Goal: Task Accomplishment & Management: Complete application form

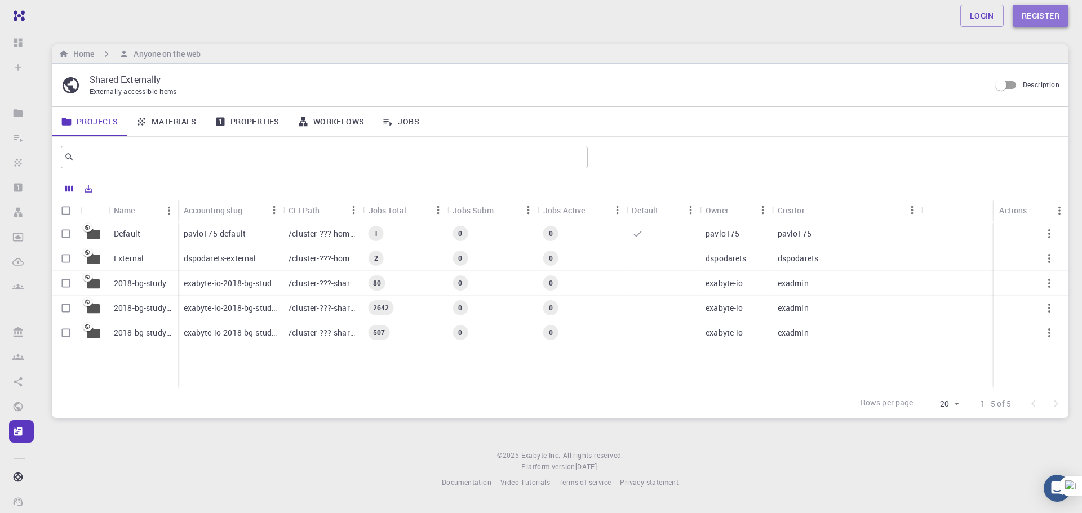
click at [1025, 10] on link "Register" at bounding box center [1040, 16] width 56 height 23
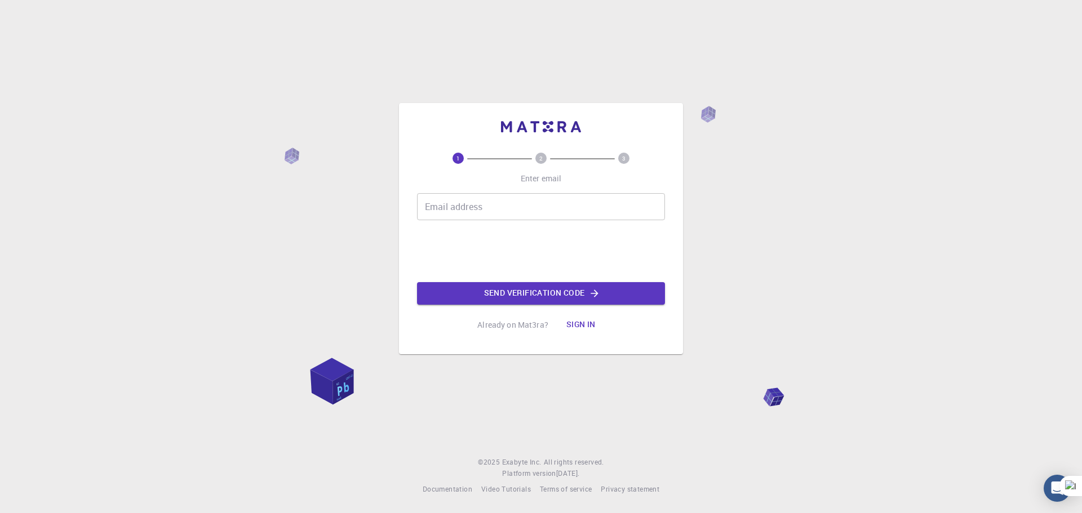
click at [436, 202] on input "Email address" at bounding box center [541, 206] width 248 height 27
type input "[EMAIL_ADDRESS][DOMAIN_NAME]"
click at [519, 299] on button "Send verification code" at bounding box center [541, 293] width 248 height 23
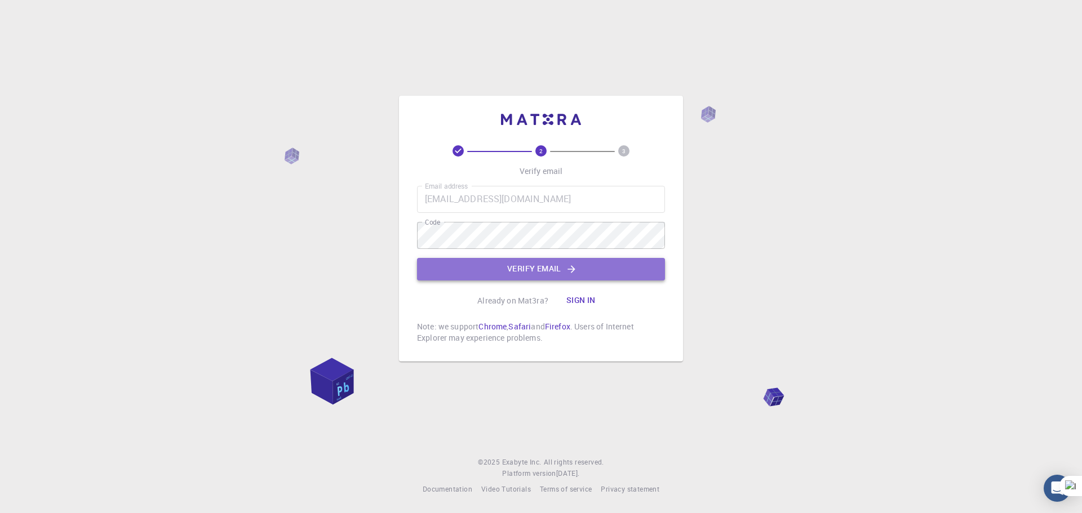
click at [508, 270] on button "Verify email" at bounding box center [541, 269] width 248 height 23
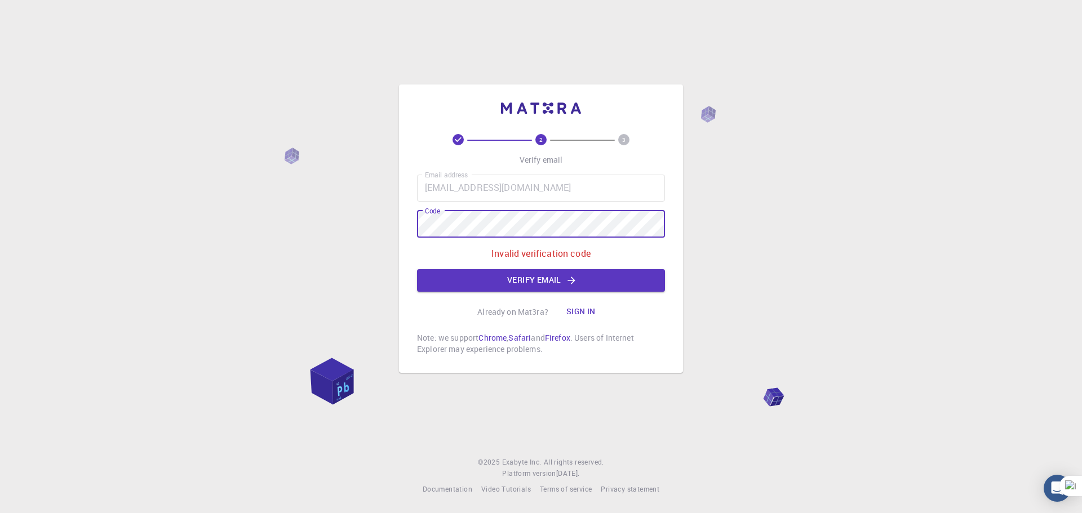
click at [408, 223] on div "2 3 Verify email Email address [EMAIL_ADDRESS][DOMAIN_NAME] Email address Code …" at bounding box center [541, 229] width 284 height 288
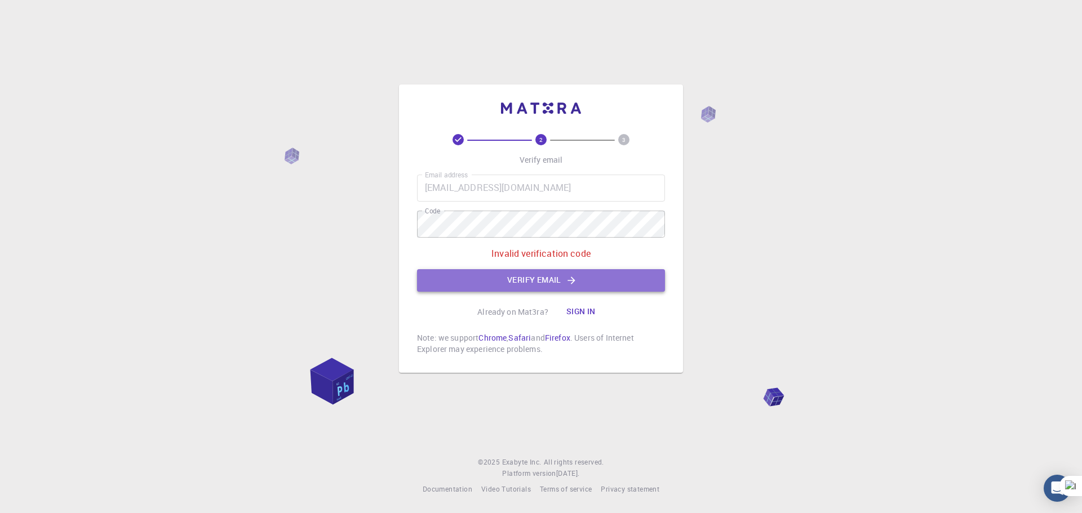
click at [587, 287] on button "Verify email" at bounding box center [541, 280] width 248 height 23
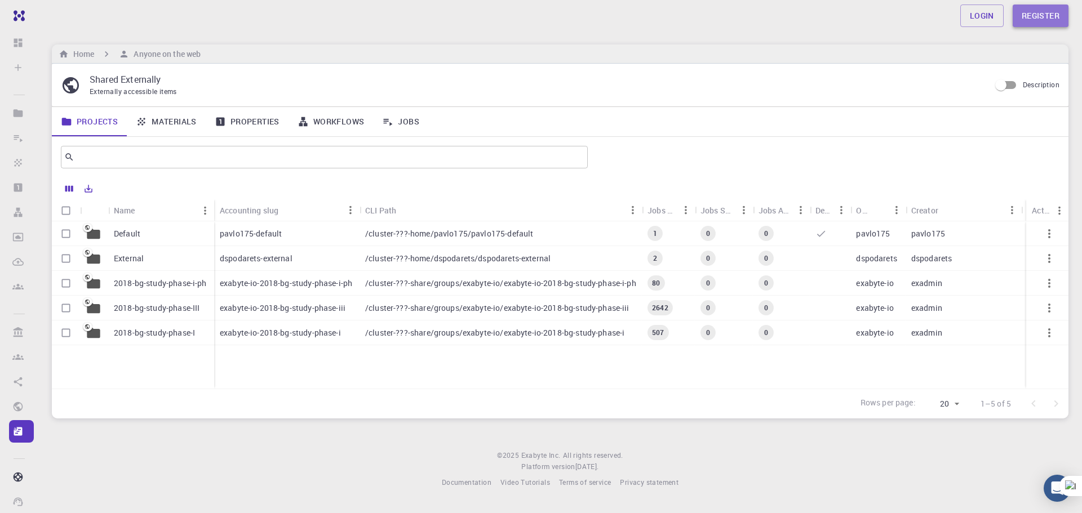
click at [1037, 21] on link "Register" at bounding box center [1040, 16] width 56 height 23
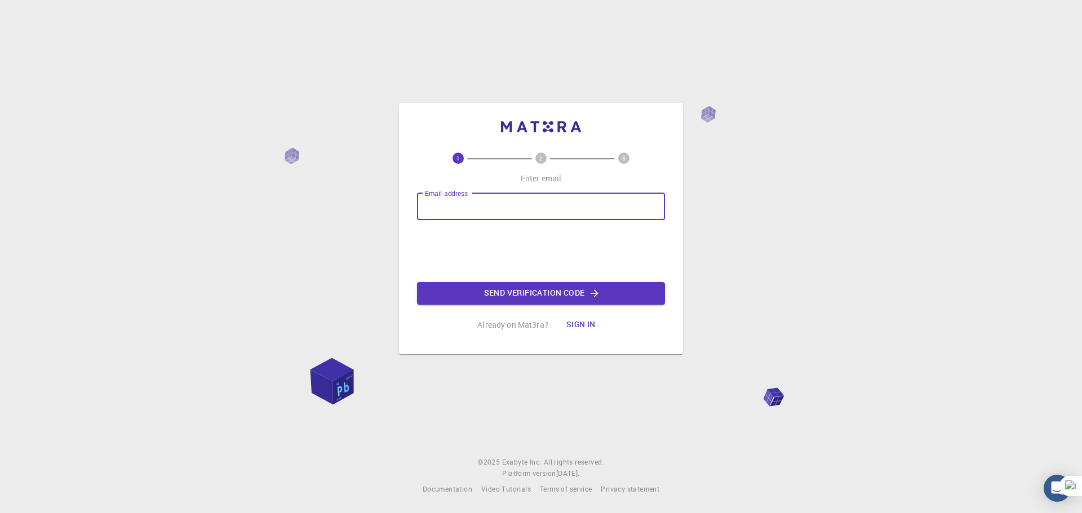
click at [527, 209] on input "Email address" at bounding box center [541, 206] width 248 height 27
type input "[EMAIL_ADDRESS][DOMAIN_NAME]"
click at [500, 292] on button "Send verification code" at bounding box center [541, 293] width 248 height 23
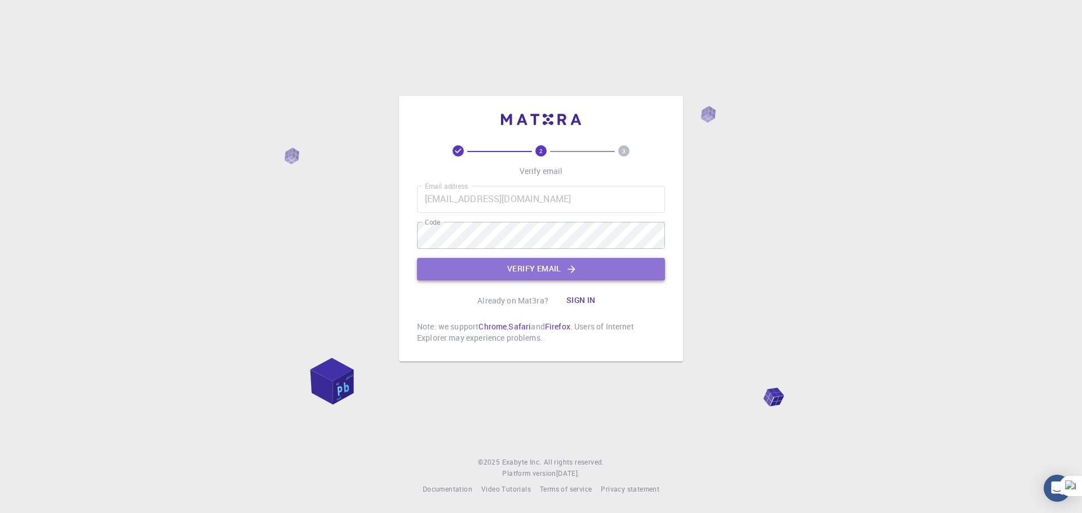
click at [535, 271] on button "Verify email" at bounding box center [541, 269] width 248 height 23
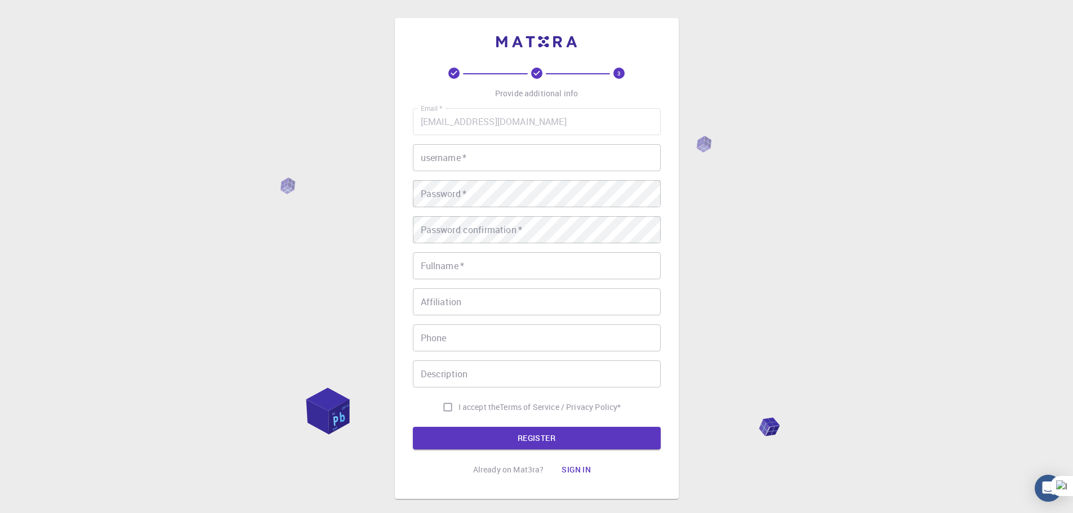
click at [464, 152] on input "username   *" at bounding box center [537, 157] width 248 height 27
type input "ali"
click at [439, 269] on input "Fullname   *" at bounding box center [537, 265] width 248 height 27
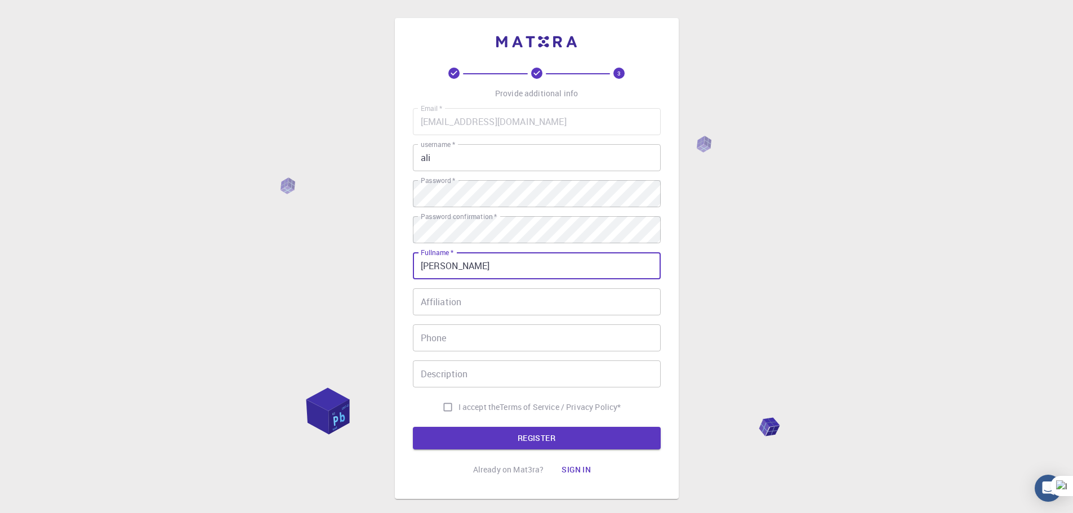
type input "[PERSON_NAME]"
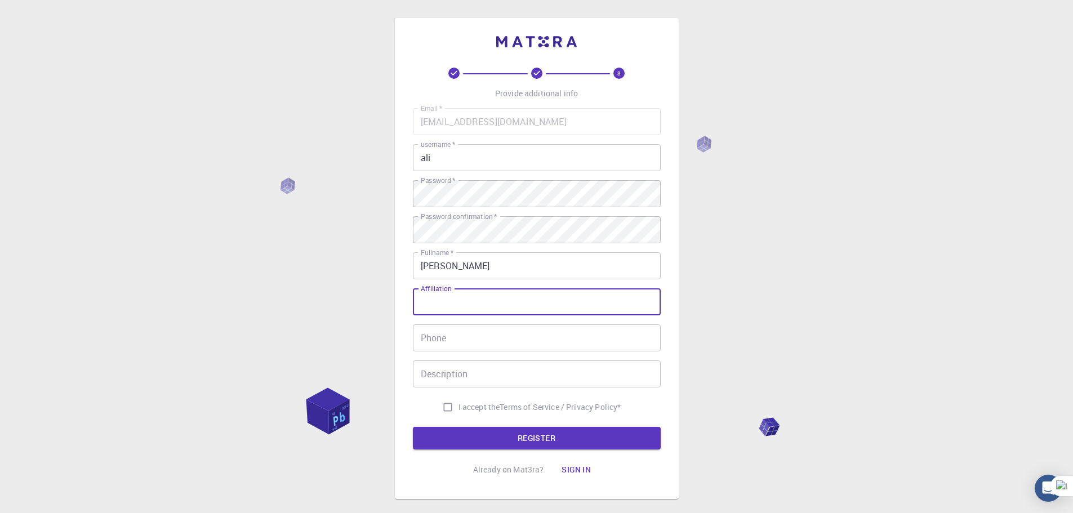
click at [439, 304] on input "Affiliation" at bounding box center [537, 301] width 248 height 27
type input "[GEOGRAPHIC_DATA]"
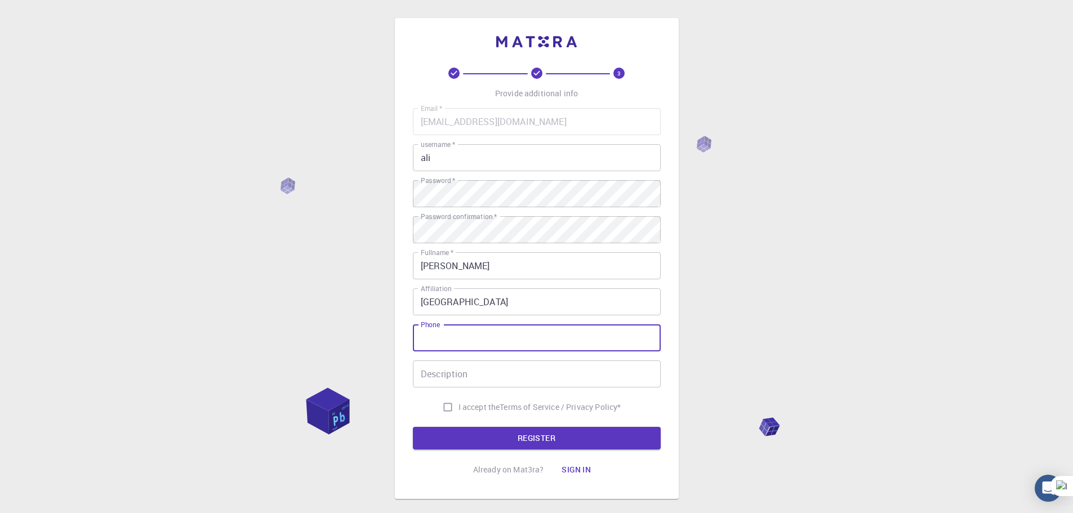
click at [446, 336] on input "Phone" at bounding box center [537, 338] width 248 height 27
type input "21644224503"
click at [445, 377] on input "Description" at bounding box center [537, 374] width 248 height 27
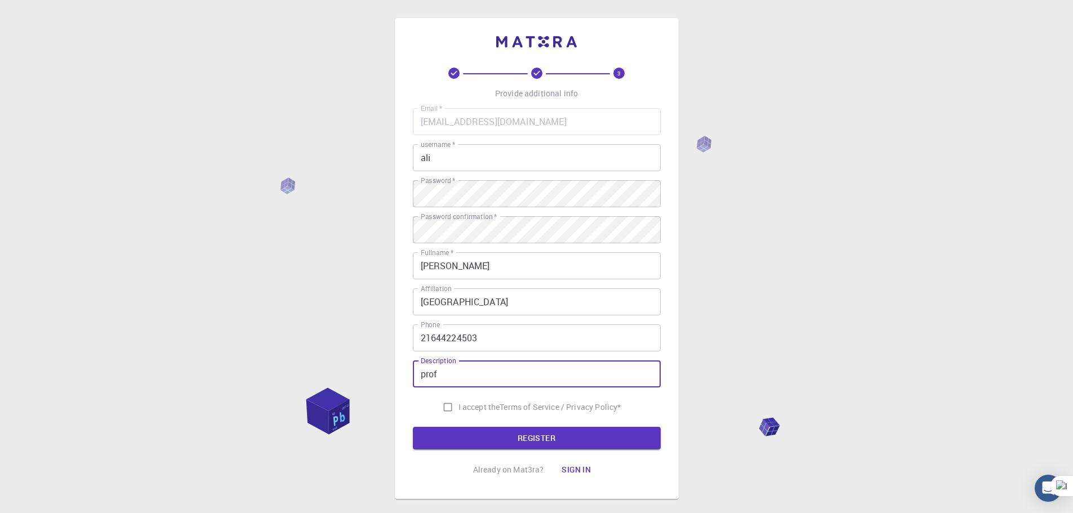
type input "prof"
click at [442, 405] on input "I accept the Terms of Service / Privacy Policy *" at bounding box center [447, 407] width 21 height 21
checkbox input "true"
click at [521, 446] on button "REGISTER" at bounding box center [537, 438] width 248 height 23
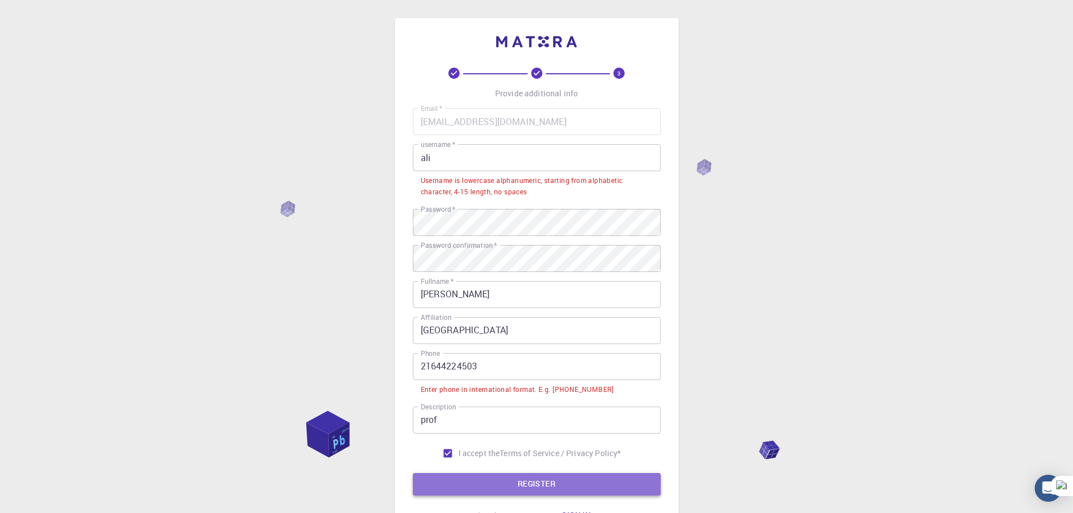
click at [568, 487] on button "REGISTER" at bounding box center [537, 484] width 248 height 23
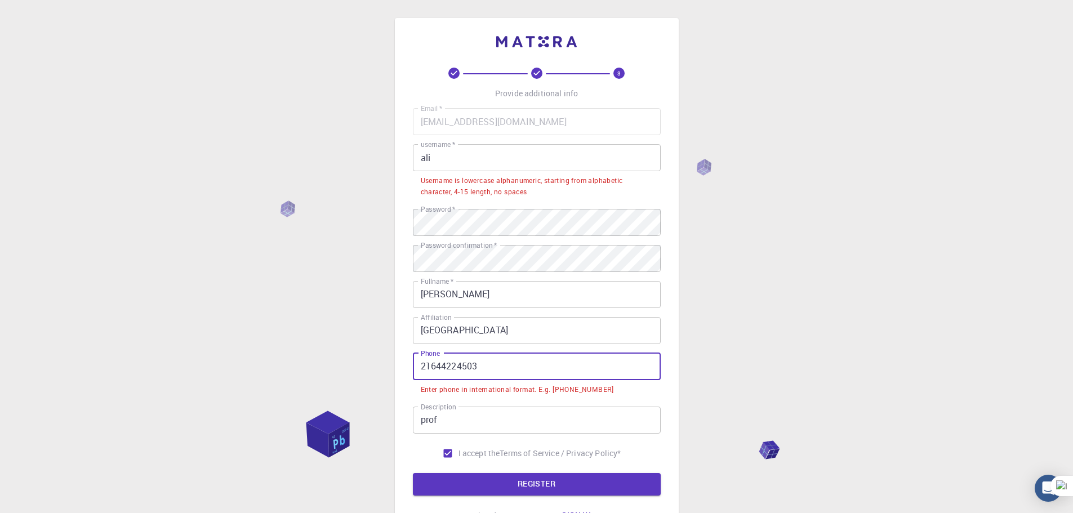
click at [419, 363] on input "21644224503" at bounding box center [537, 366] width 248 height 27
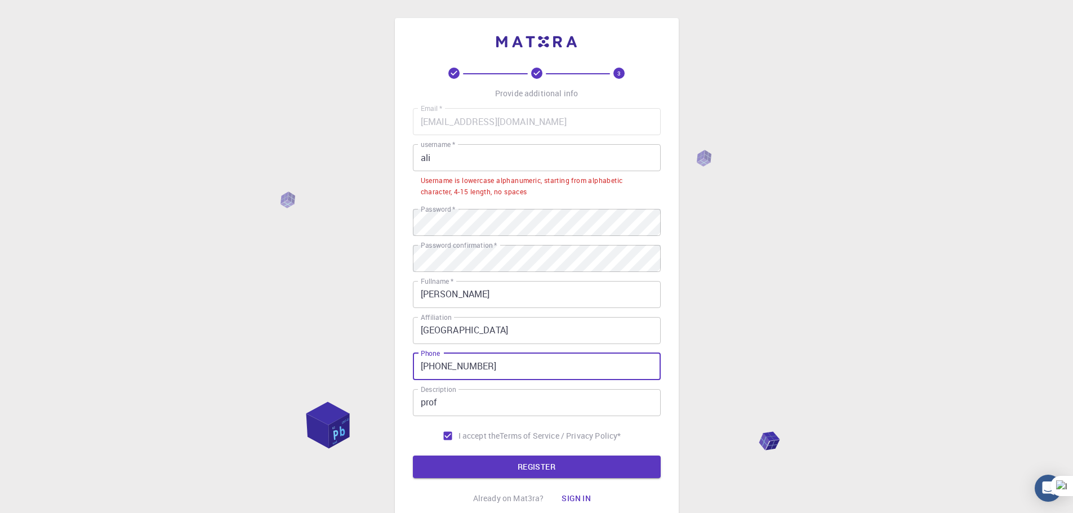
type input "[PHONE_NUMBER]"
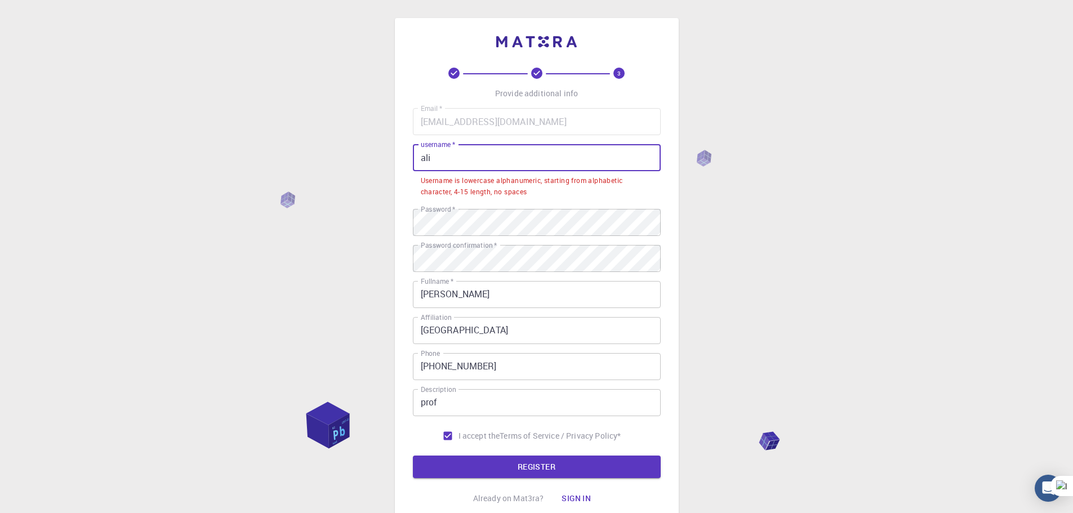
drag, startPoint x: 447, startPoint y: 157, endPoint x: 420, endPoint y: 157, distance: 27.0
click at [420, 157] on input "ali" at bounding box center [537, 157] width 248 height 27
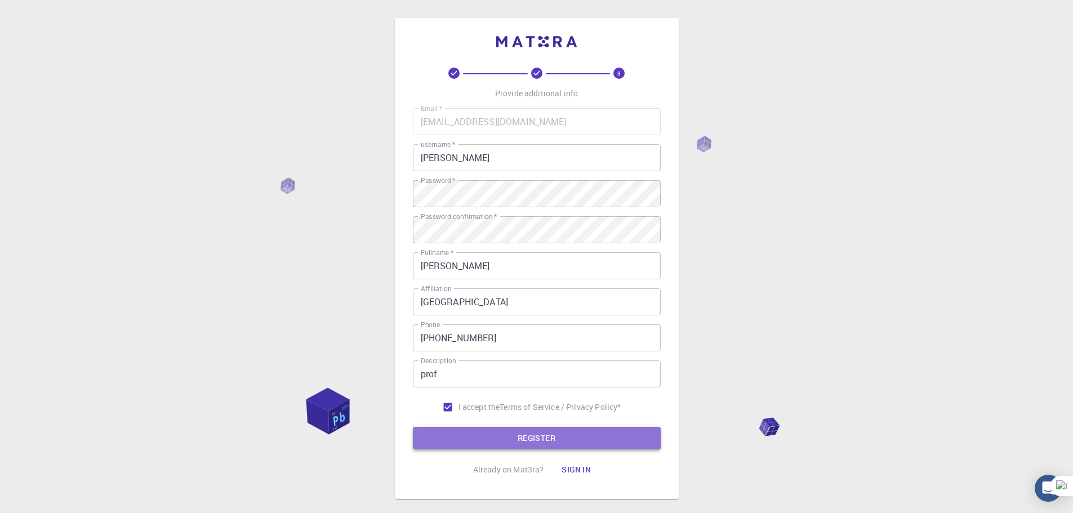
click at [505, 436] on button "REGISTER" at bounding box center [537, 438] width 248 height 23
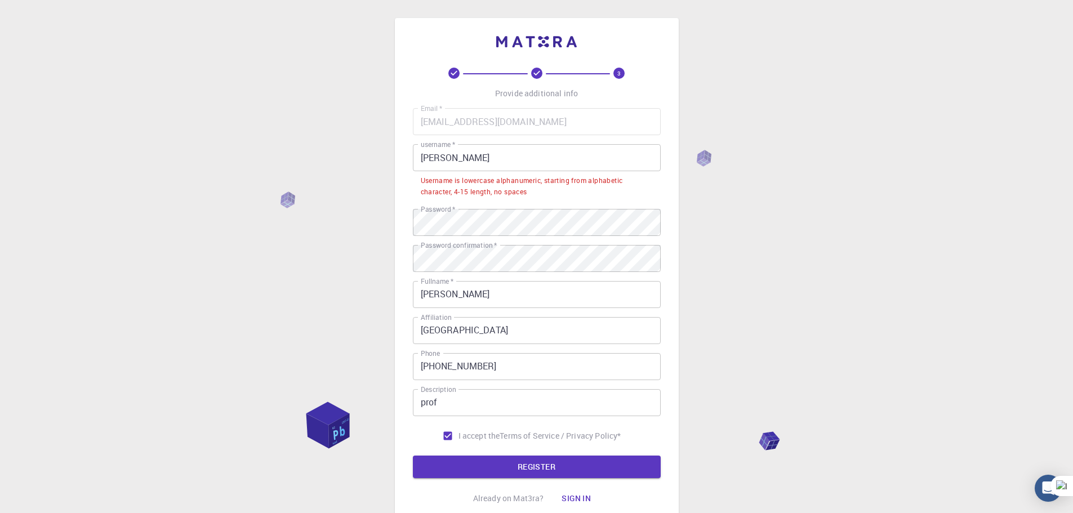
click at [429, 157] on input "[PERSON_NAME]" at bounding box center [537, 157] width 248 height 27
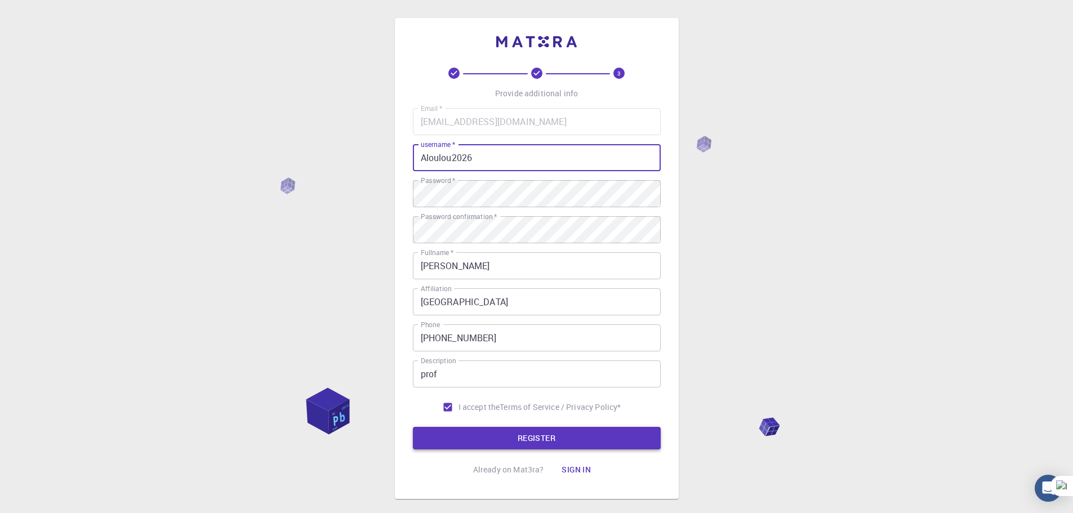
click at [499, 434] on button "REGISTER" at bounding box center [537, 438] width 248 height 23
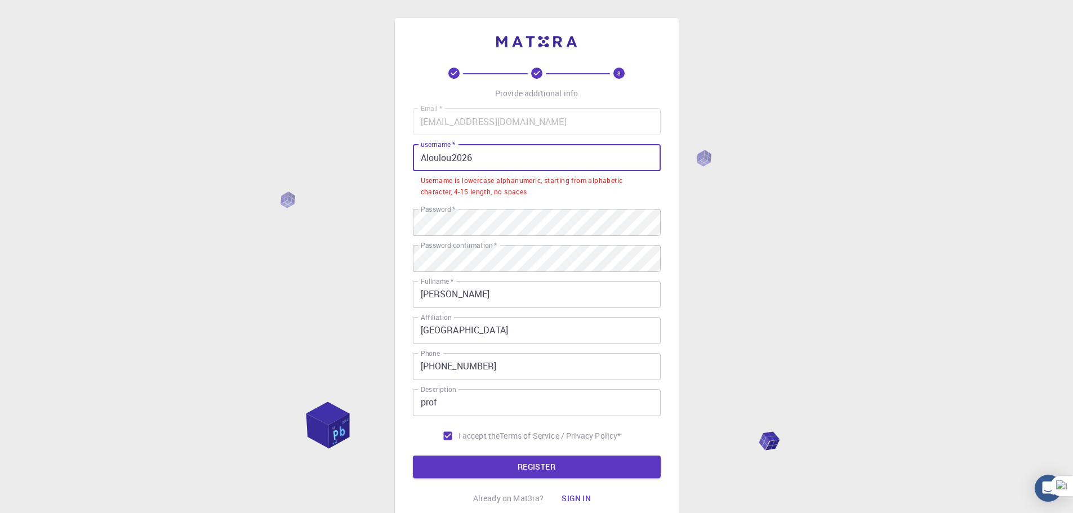
click at [472, 157] on input "Aloulou2026" at bounding box center [537, 157] width 248 height 27
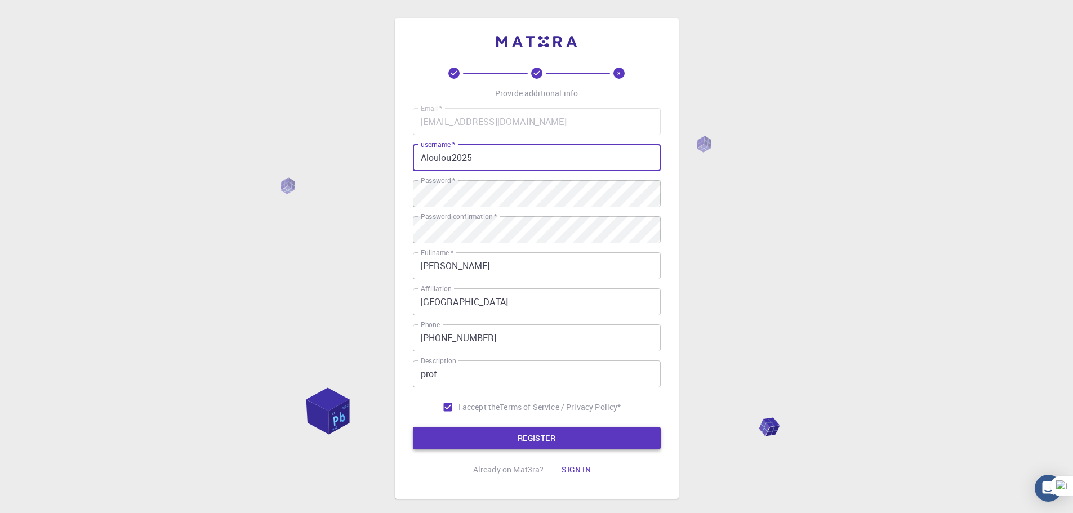
click at [510, 430] on button "REGISTER" at bounding box center [537, 438] width 248 height 23
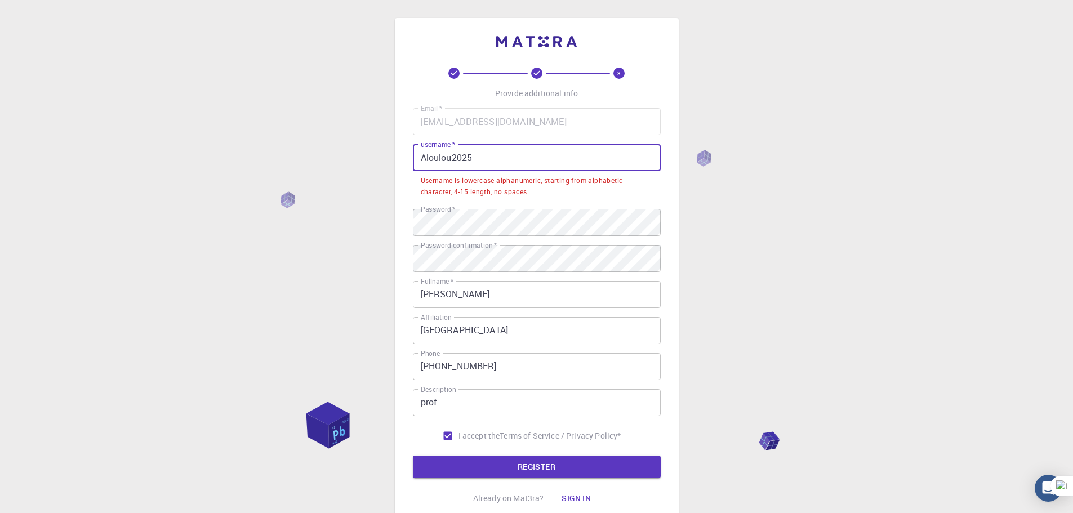
click at [470, 158] on input "Aloulou2025" at bounding box center [537, 157] width 248 height 27
click at [472, 158] on input "Aloulou2025" at bounding box center [537, 157] width 248 height 27
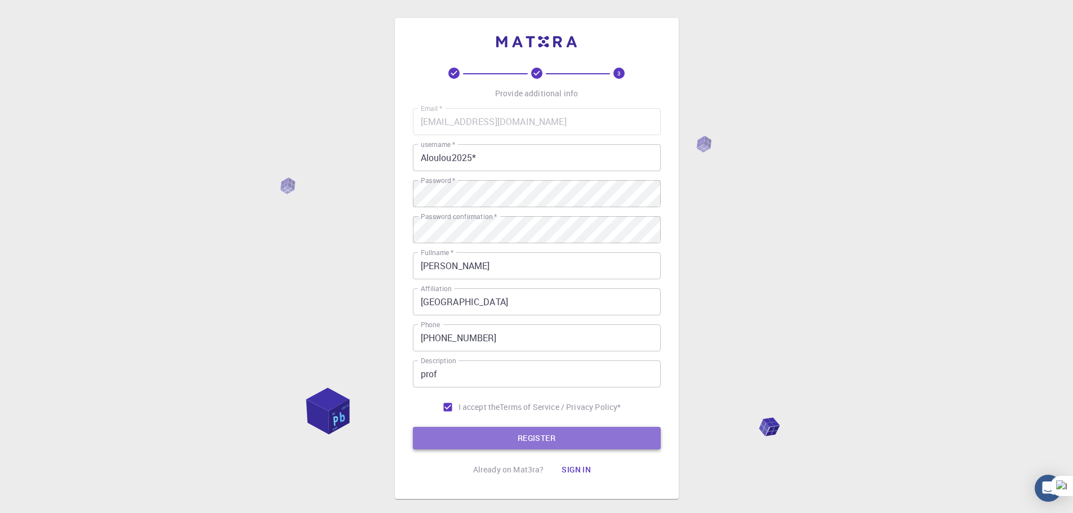
click at [539, 433] on button "REGISTER" at bounding box center [537, 438] width 248 height 23
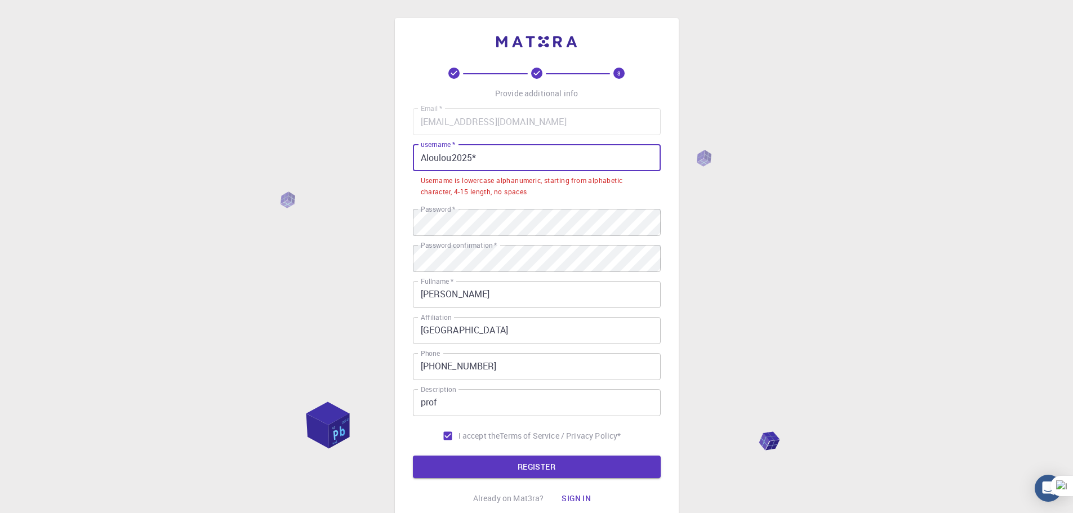
drag, startPoint x: 426, startPoint y: 158, endPoint x: 420, endPoint y: 157, distance: 5.7
click at [420, 157] on input "Aloulou2025*" at bounding box center [537, 157] width 248 height 27
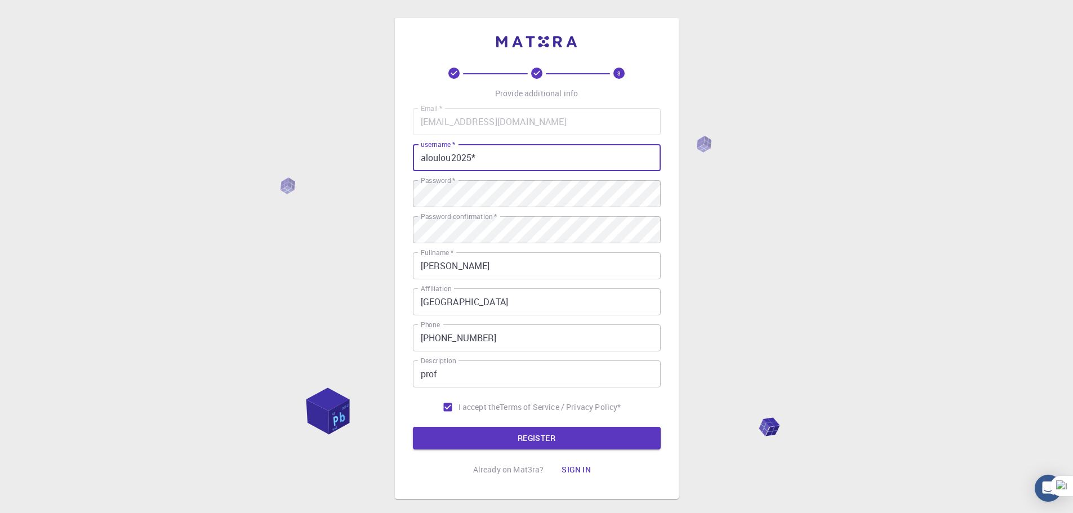
click at [452, 156] on input "aloulou2025*" at bounding box center [537, 157] width 248 height 27
type input "aloulou25"
click at [548, 444] on button "REGISTER" at bounding box center [537, 438] width 248 height 23
